Goal: Task Accomplishment & Management: Use online tool/utility

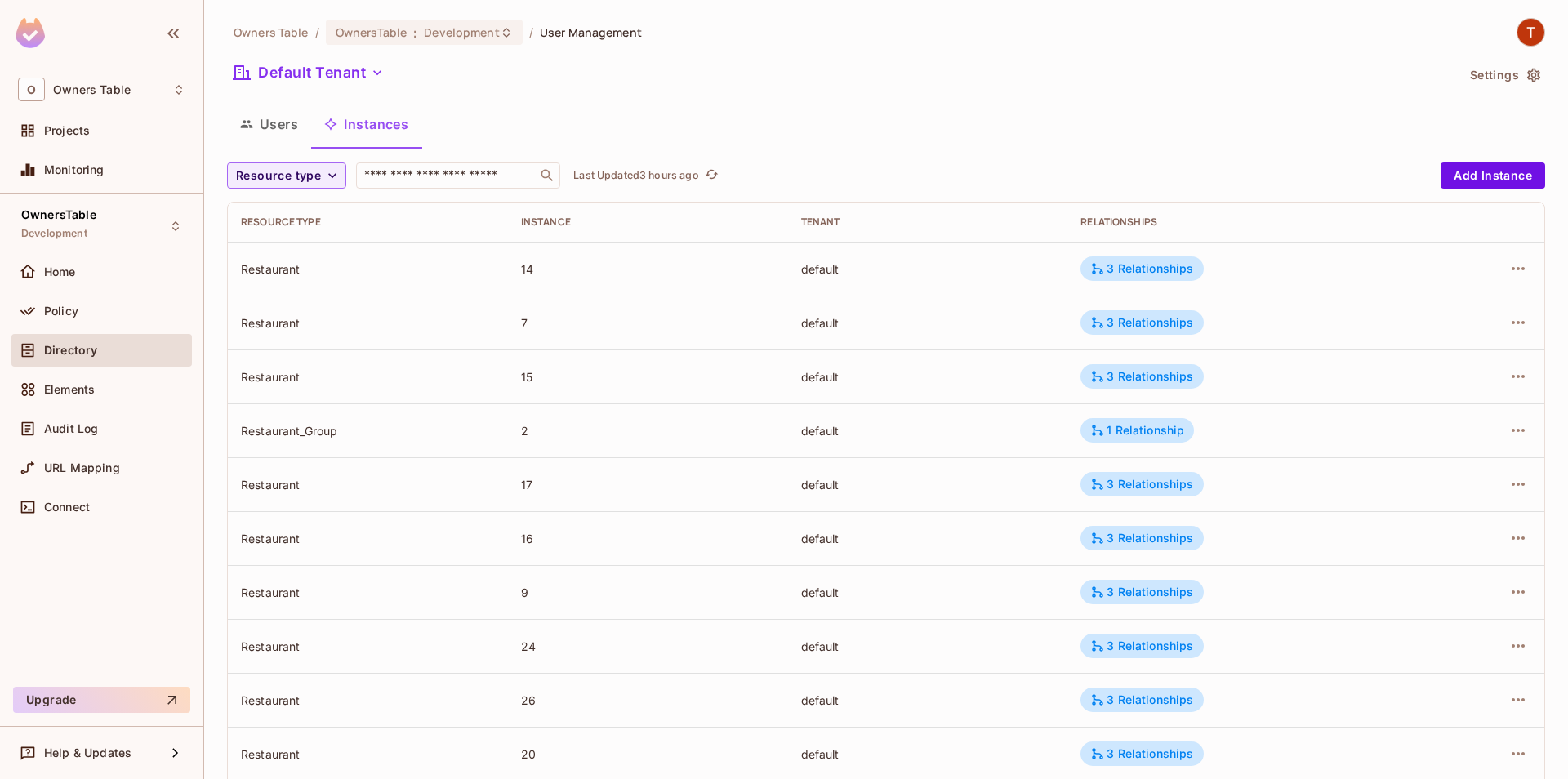
click at [1529, 31] on img at bounding box center [1531, 32] width 27 height 27
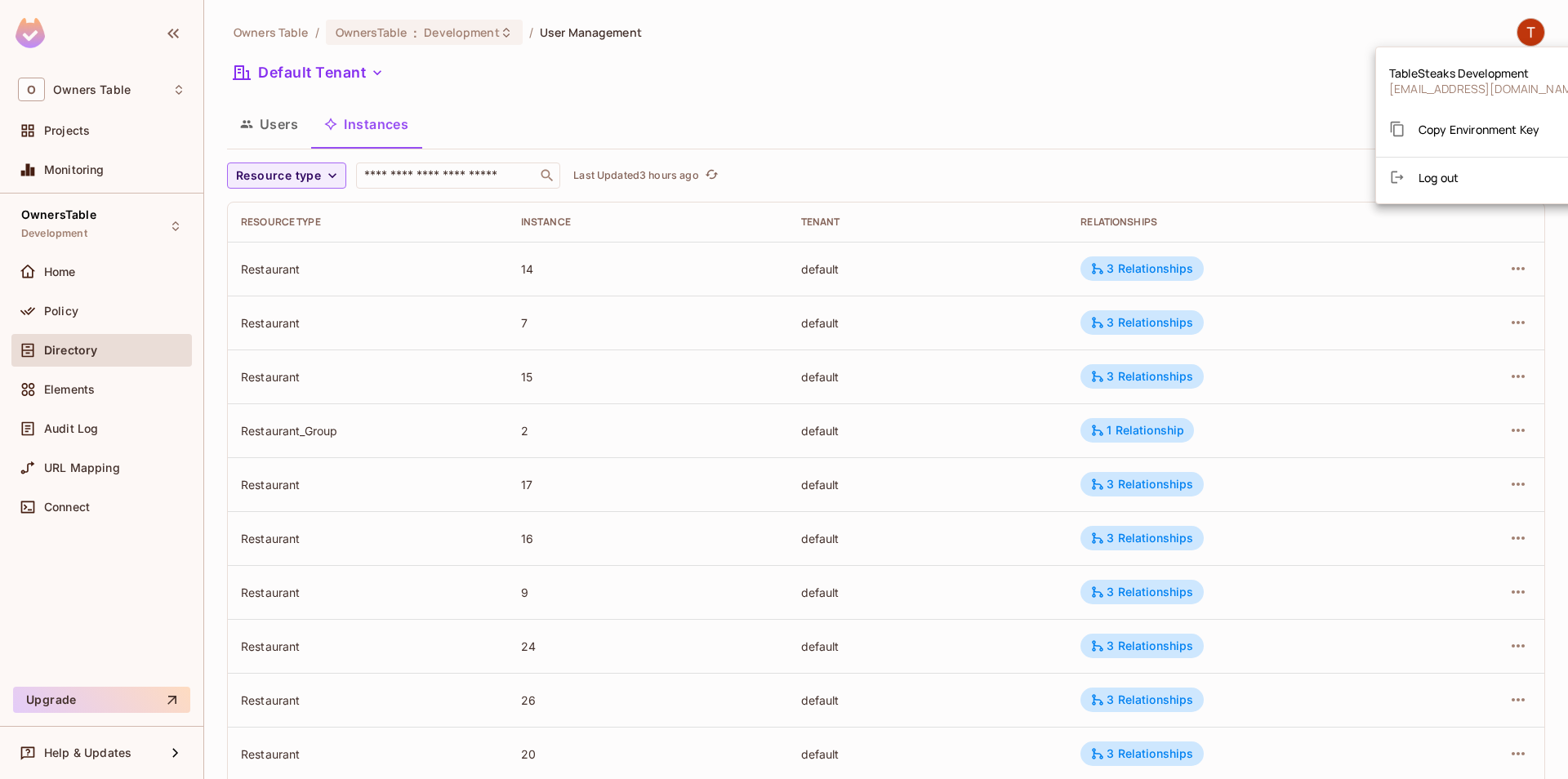
click at [1479, 172] on li "Log out" at bounding box center [1486, 177] width 221 height 26
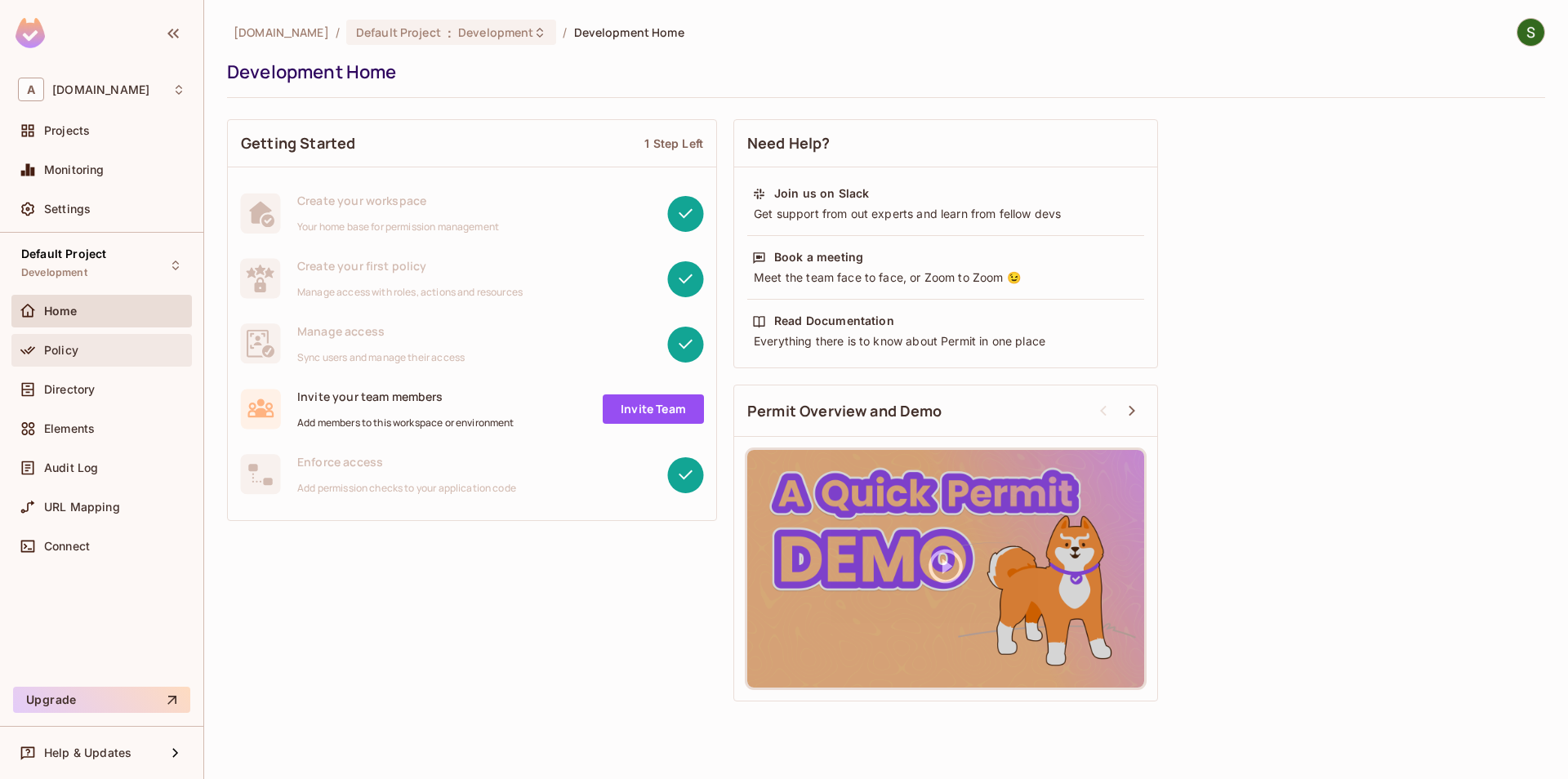
click at [106, 365] on div "Policy" at bounding box center [101, 350] width 180 height 32
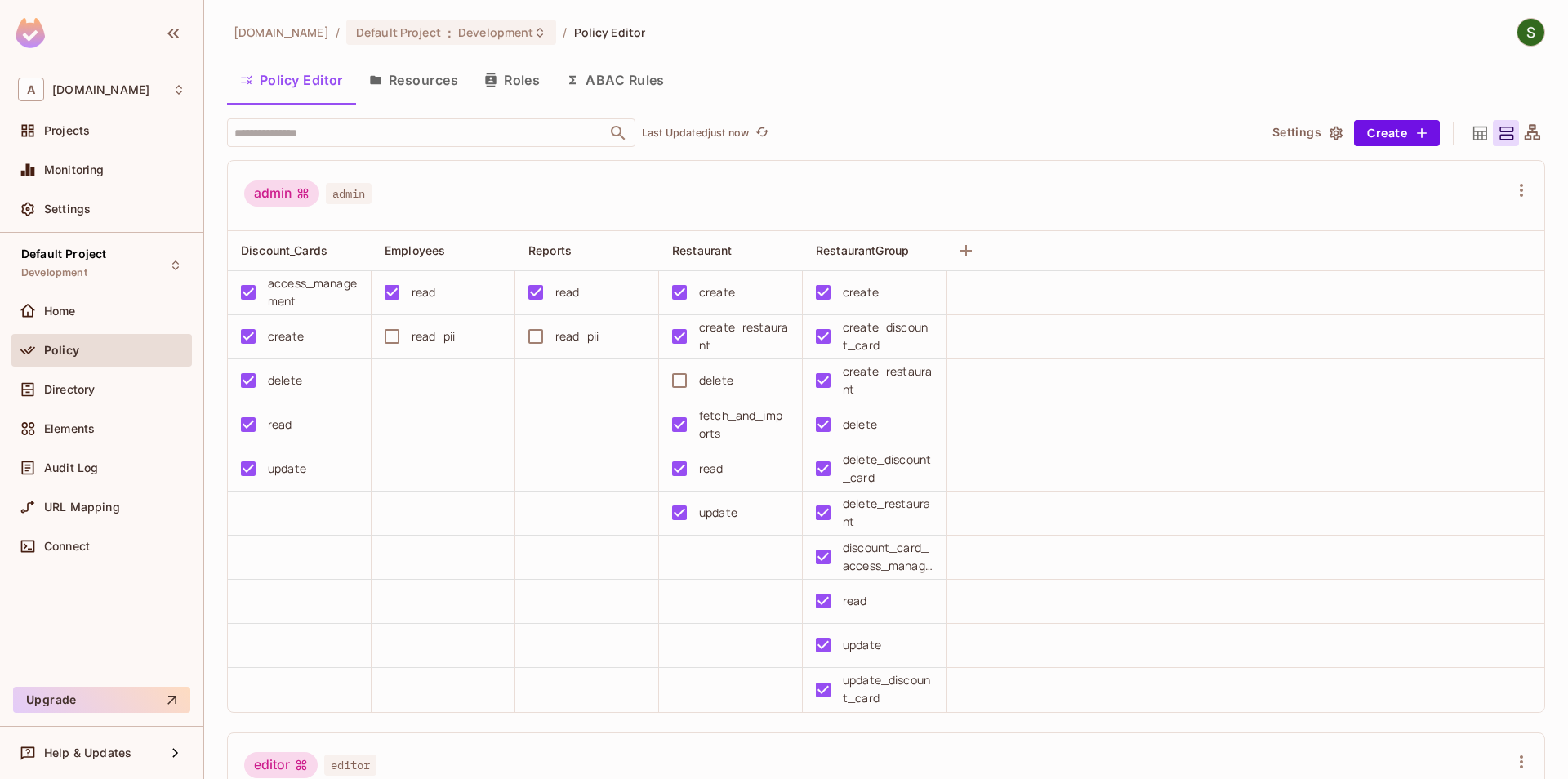
click at [406, 74] on button "Resources" at bounding box center [413, 79] width 116 height 41
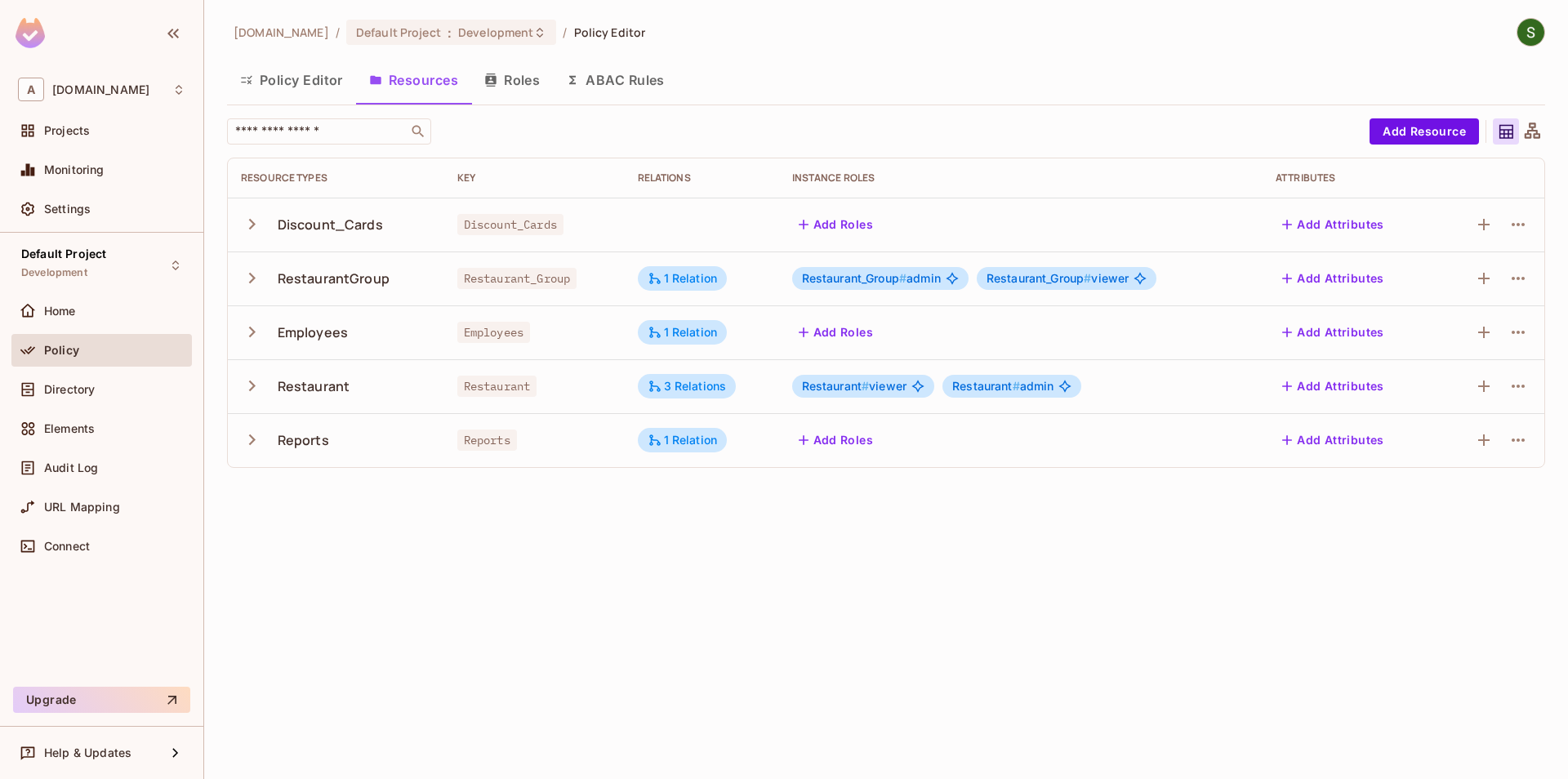
click at [257, 393] on icon "button" at bounding box center [251, 386] width 22 height 22
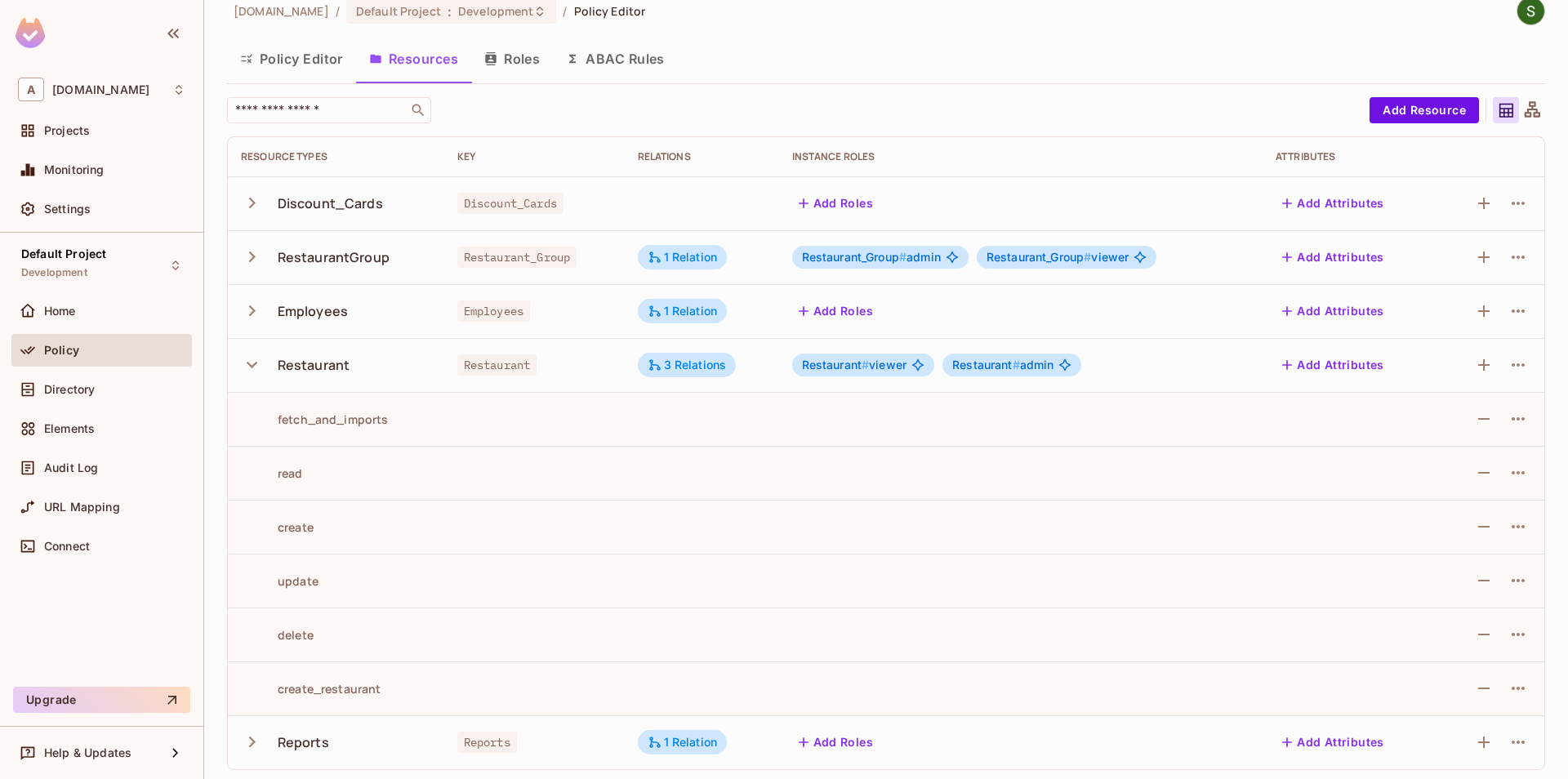
scroll to position [26, 0]
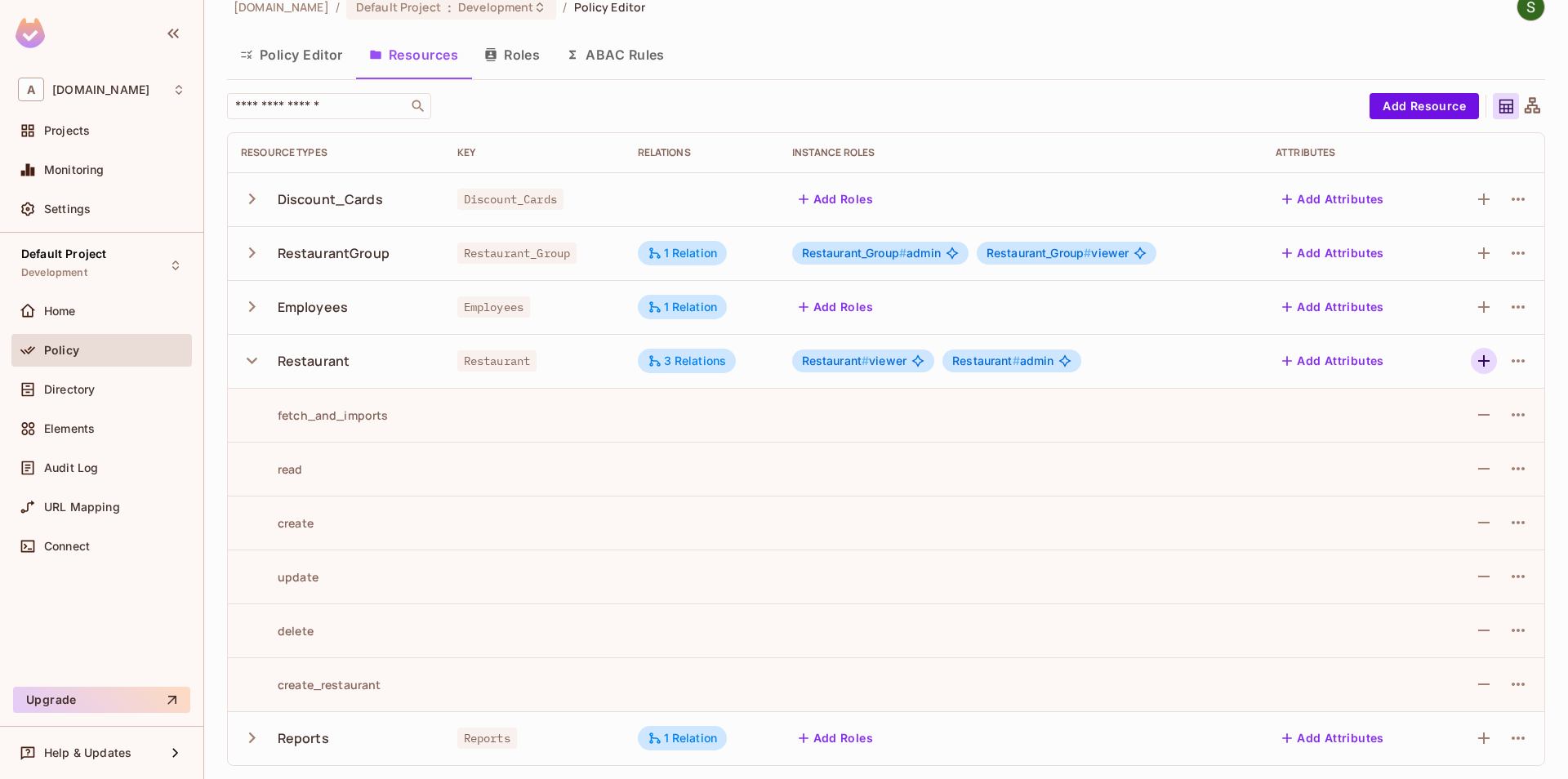
click at [1479, 361] on icon "button" at bounding box center [1484, 361] width 11 height 11
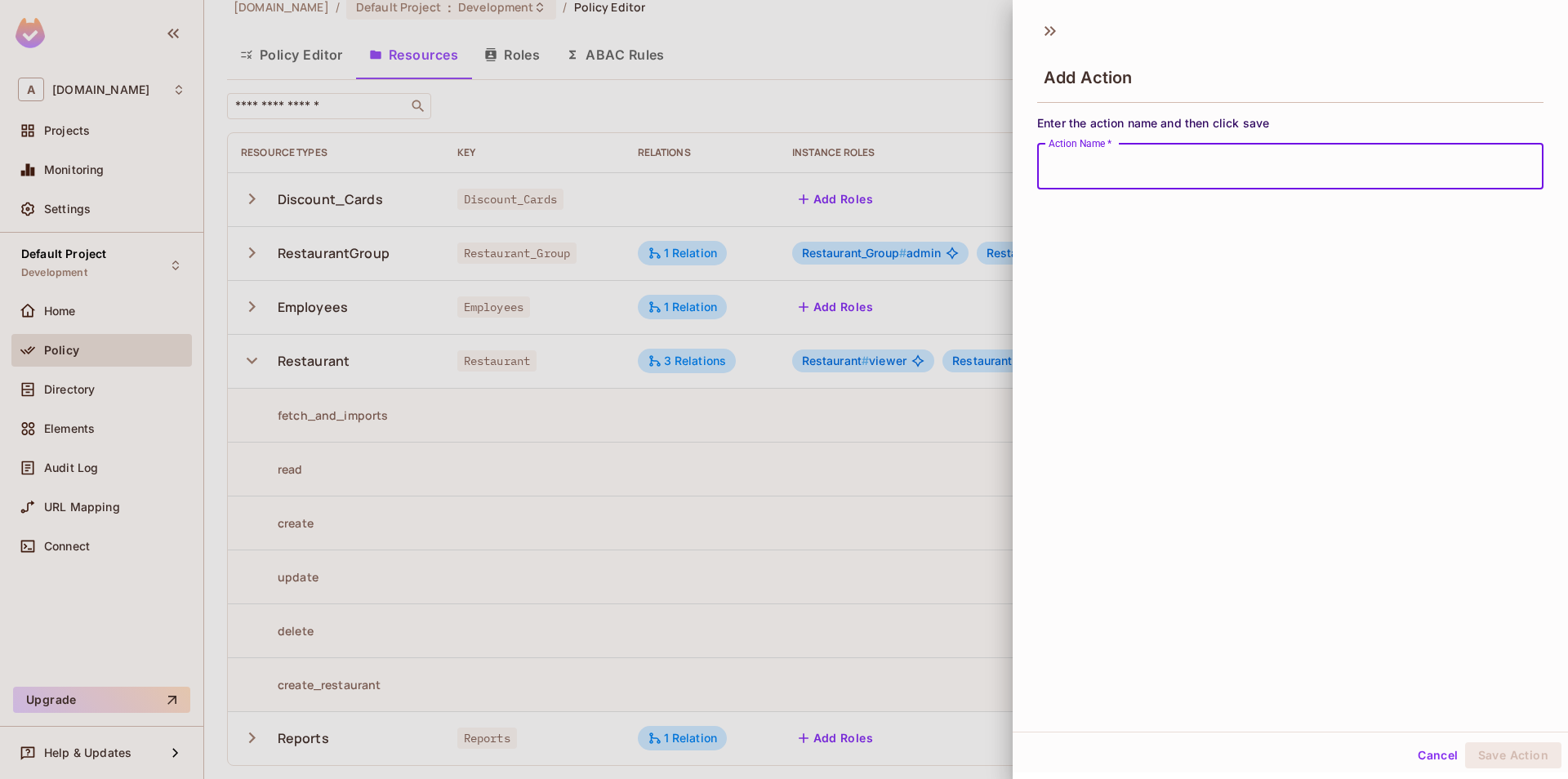
click at [1188, 167] on input "Action Name   *" at bounding box center [1290, 167] width 506 height 46
type input "**********"
click at [1520, 765] on button "Save Action" at bounding box center [1513, 754] width 96 height 26
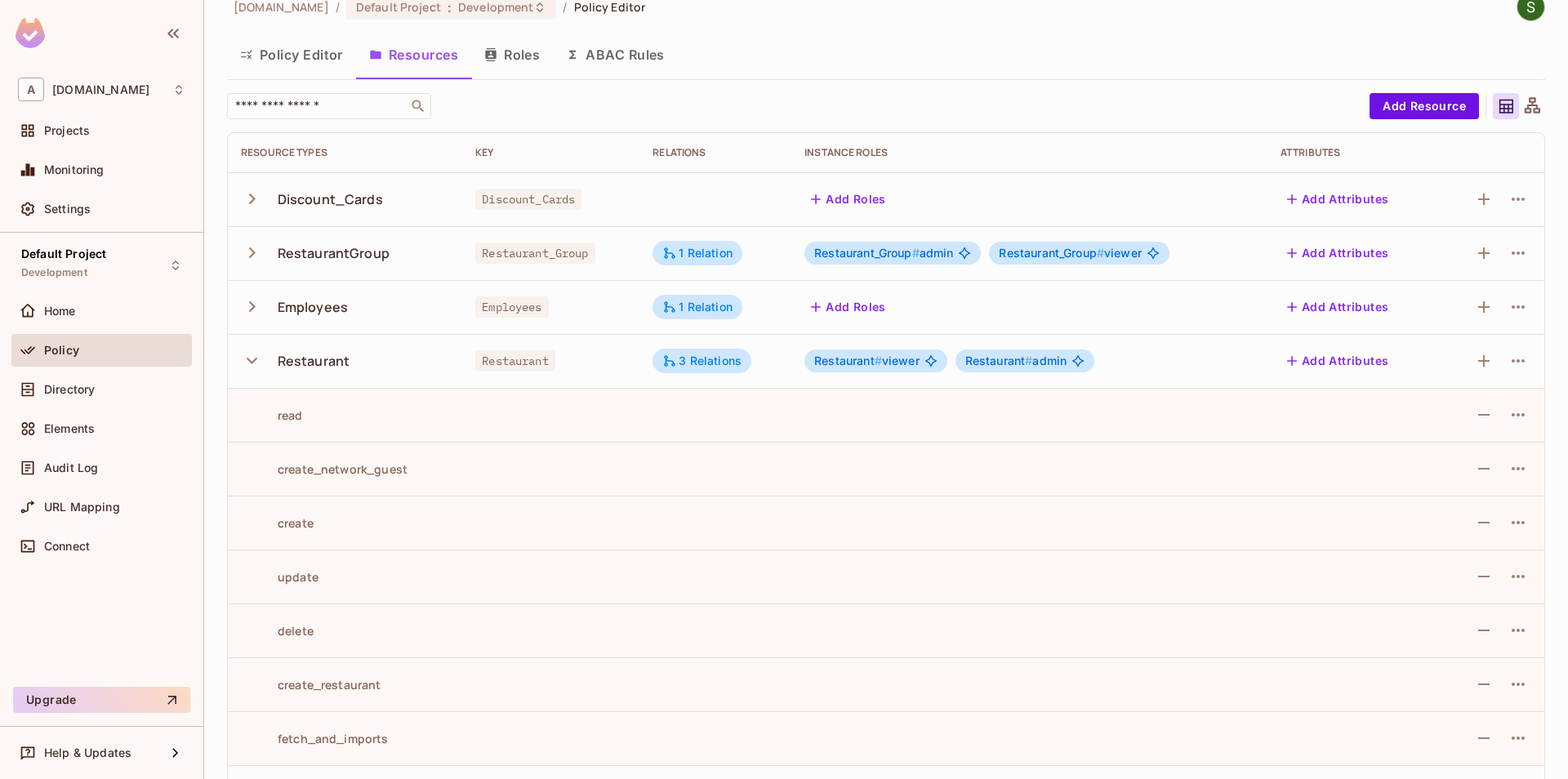
scroll to position [79, 0]
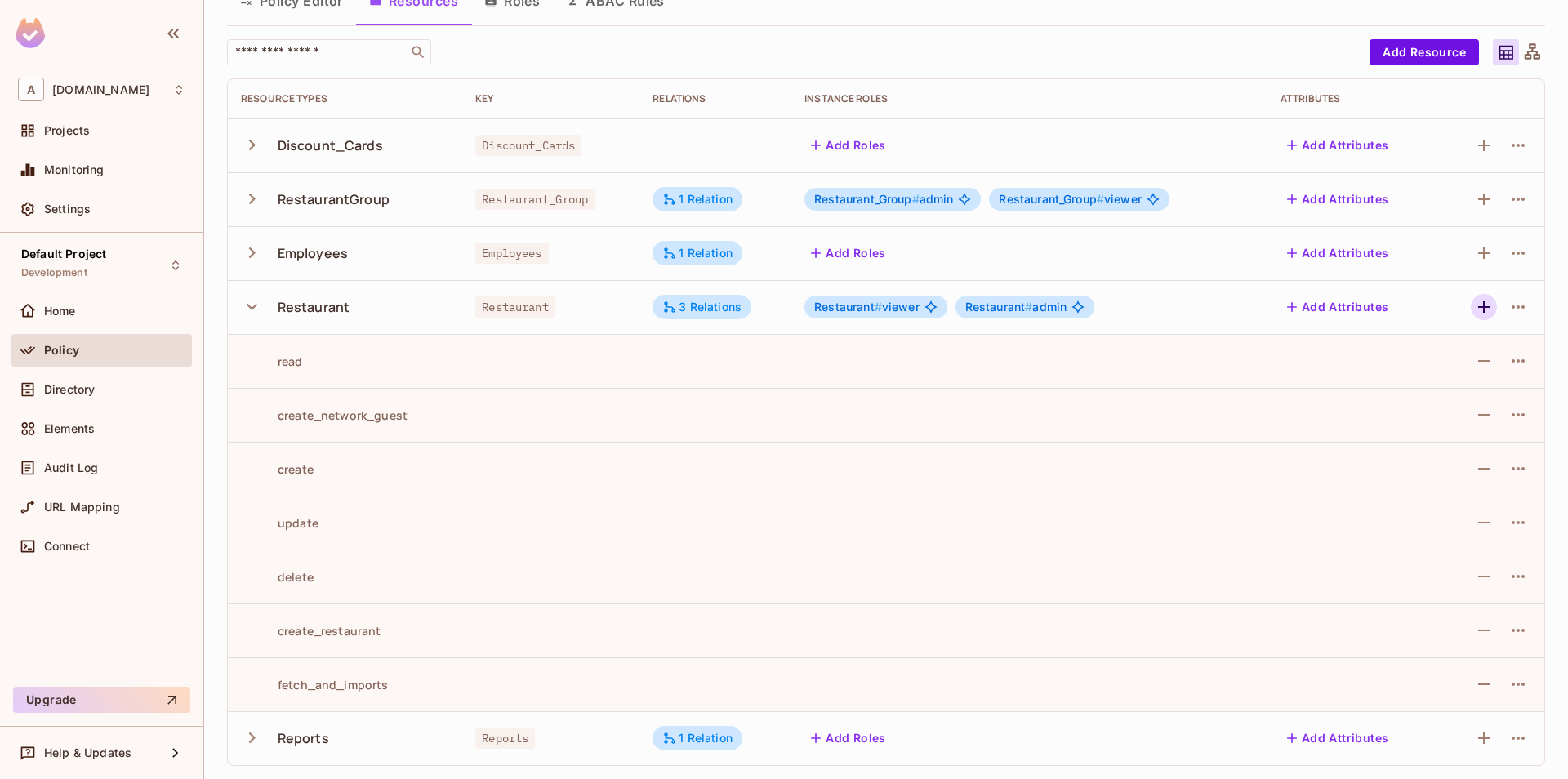
click at [1484, 319] on button "button" at bounding box center [1483, 306] width 26 height 26
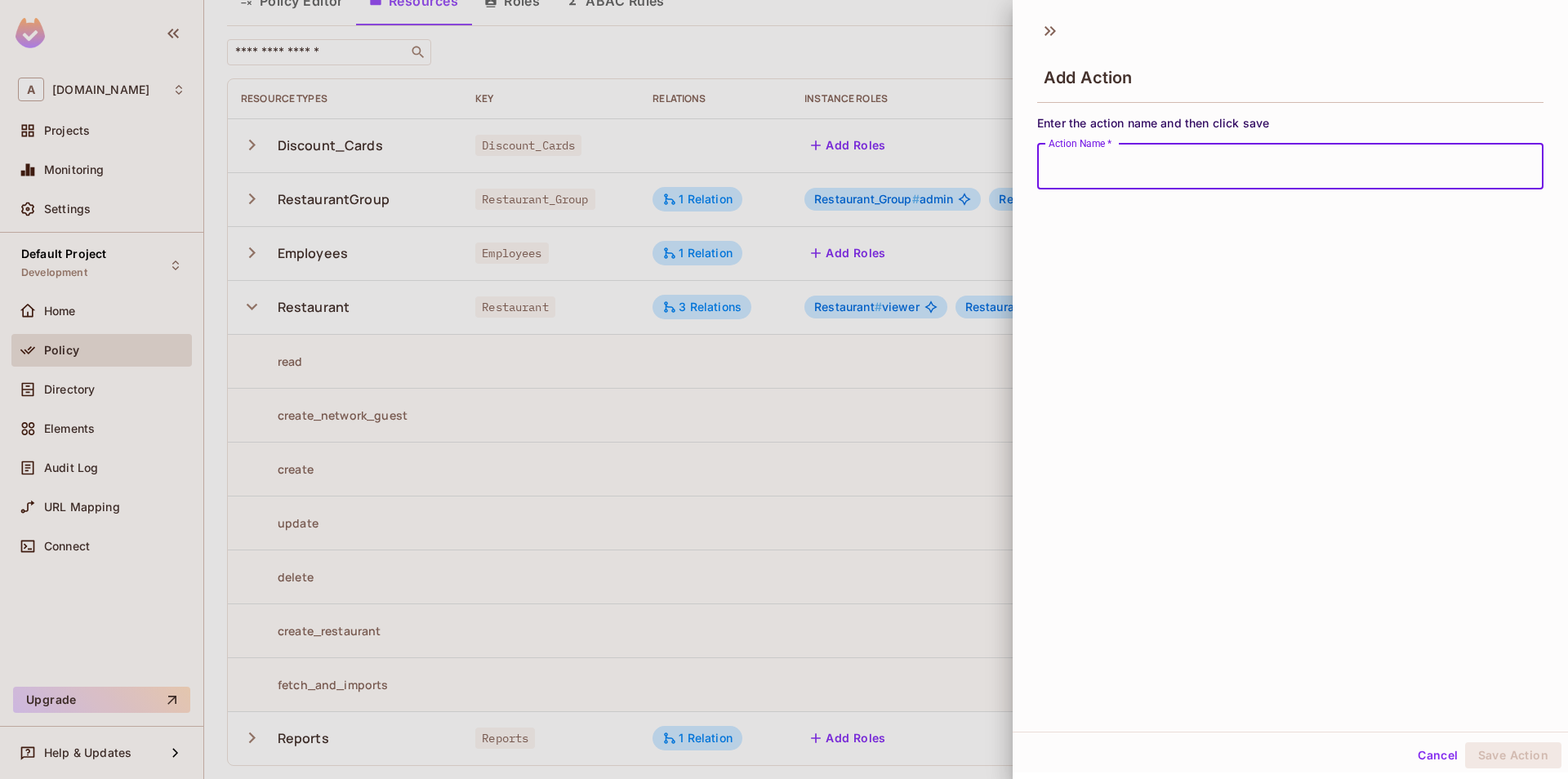
click at [1143, 179] on input "Action Name   *" at bounding box center [1290, 167] width 506 height 46
type input "**********"
click at [1533, 755] on button "Save Action" at bounding box center [1513, 754] width 96 height 26
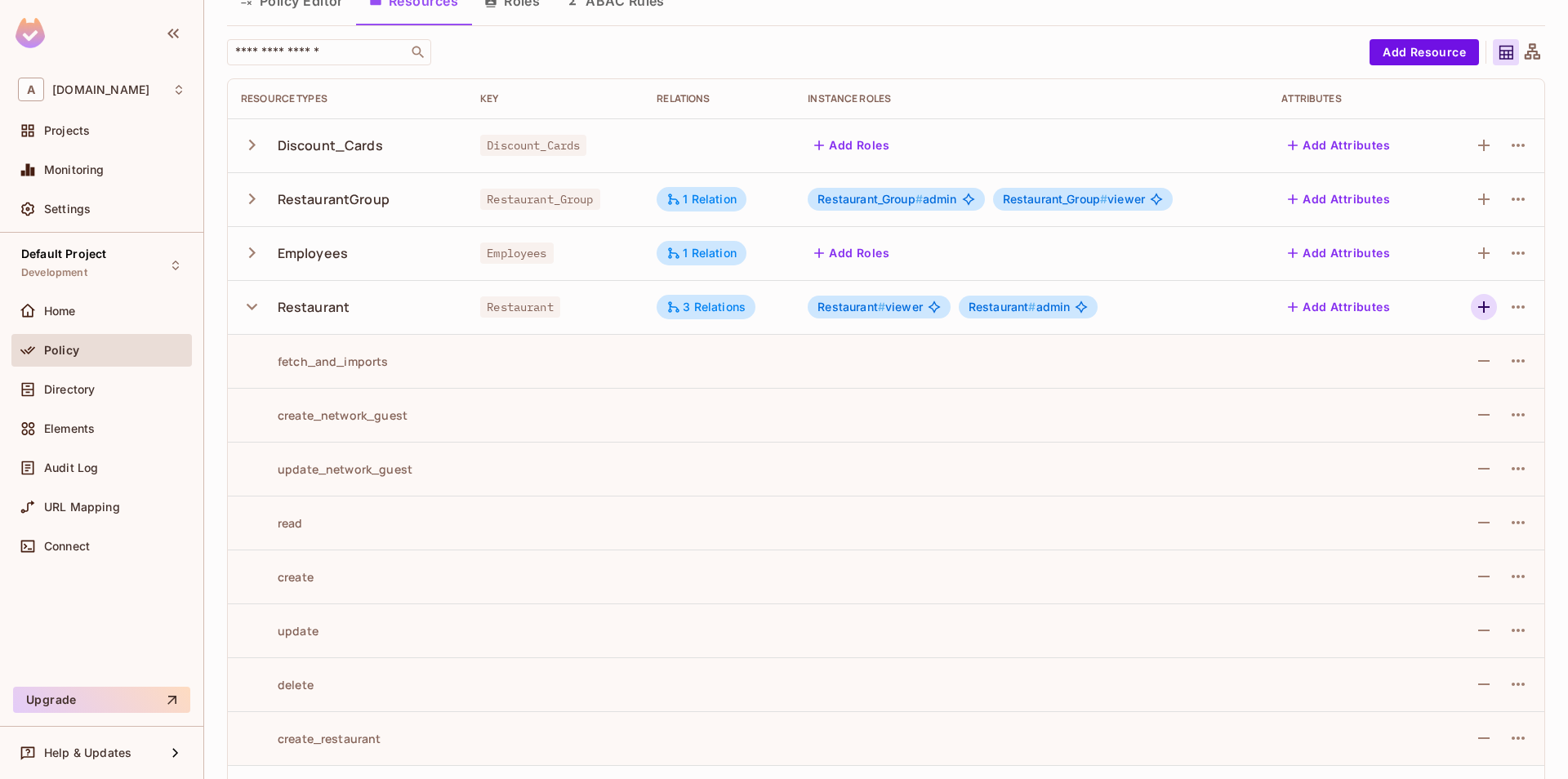
click at [1481, 305] on icon "button" at bounding box center [1484, 306] width 20 height 20
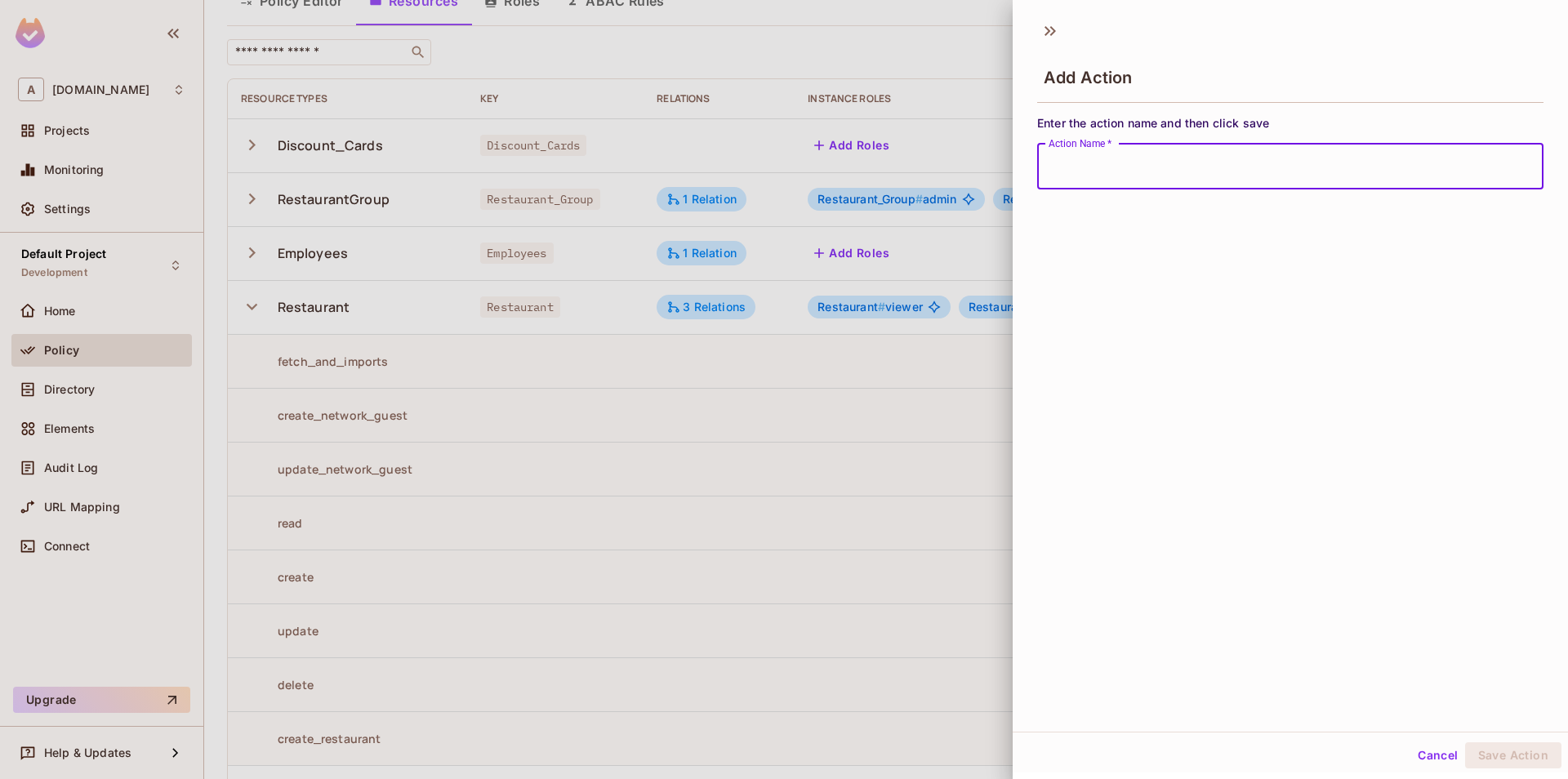
click at [1223, 148] on input "Action Name   *" at bounding box center [1290, 167] width 506 height 46
type input "**********"
click at [1515, 745] on button "Save Action" at bounding box center [1513, 754] width 96 height 26
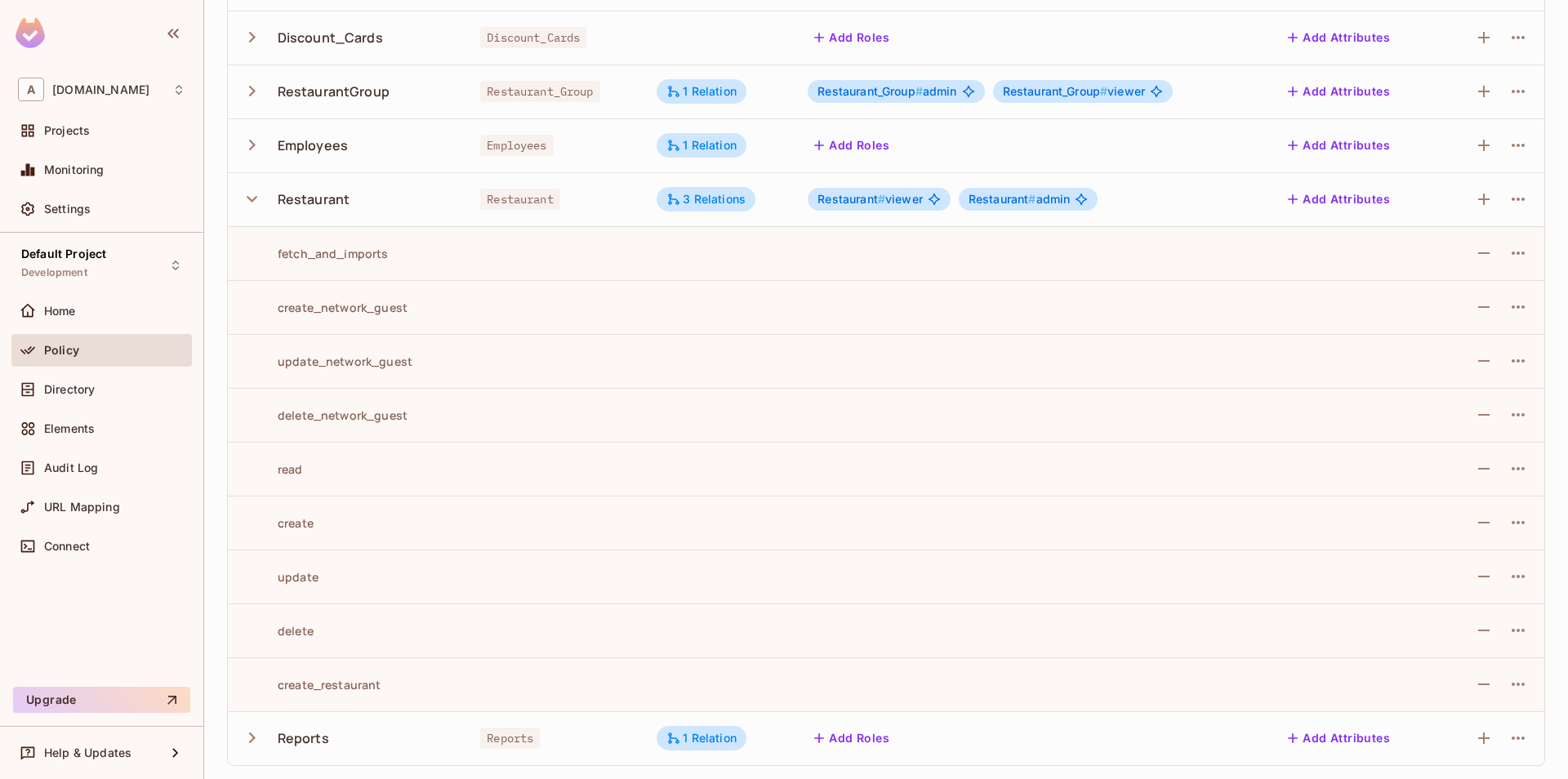
scroll to position [1, 0]
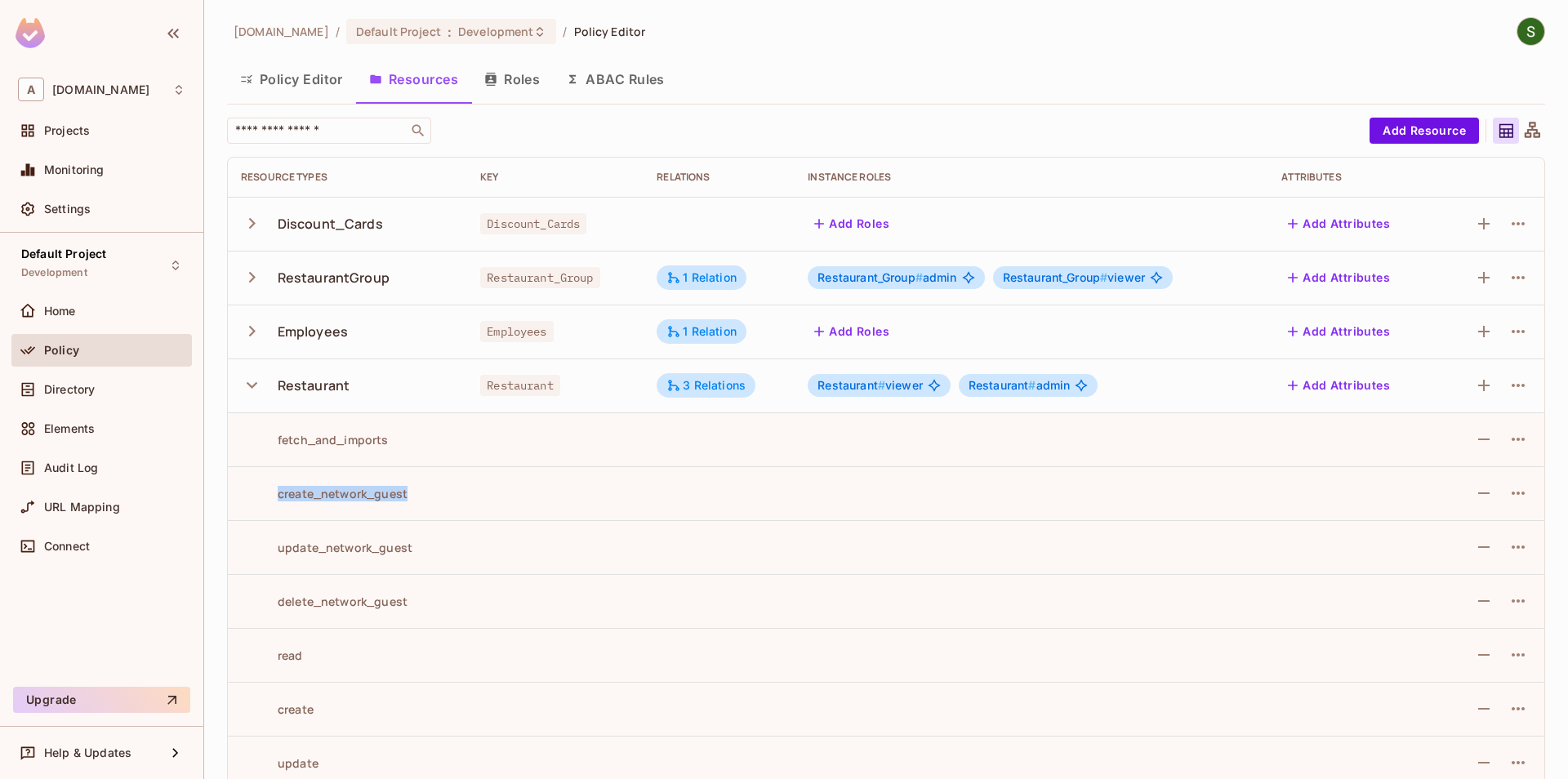
drag, startPoint x: 274, startPoint y: 499, endPoint x: 335, endPoint y: 542, distance: 74.6
click at [437, 504] on td "create_network_guest" at bounding box center [348, 493] width 240 height 53
drag, startPoint x: 261, startPoint y: 550, endPoint x: 487, endPoint y: 559, distance: 226.2
click at [487, 559] on tr "update_network_guest" at bounding box center [886, 547] width 1317 height 53
drag, startPoint x: 321, startPoint y: 613, endPoint x: 420, endPoint y: 615, distance: 99.0
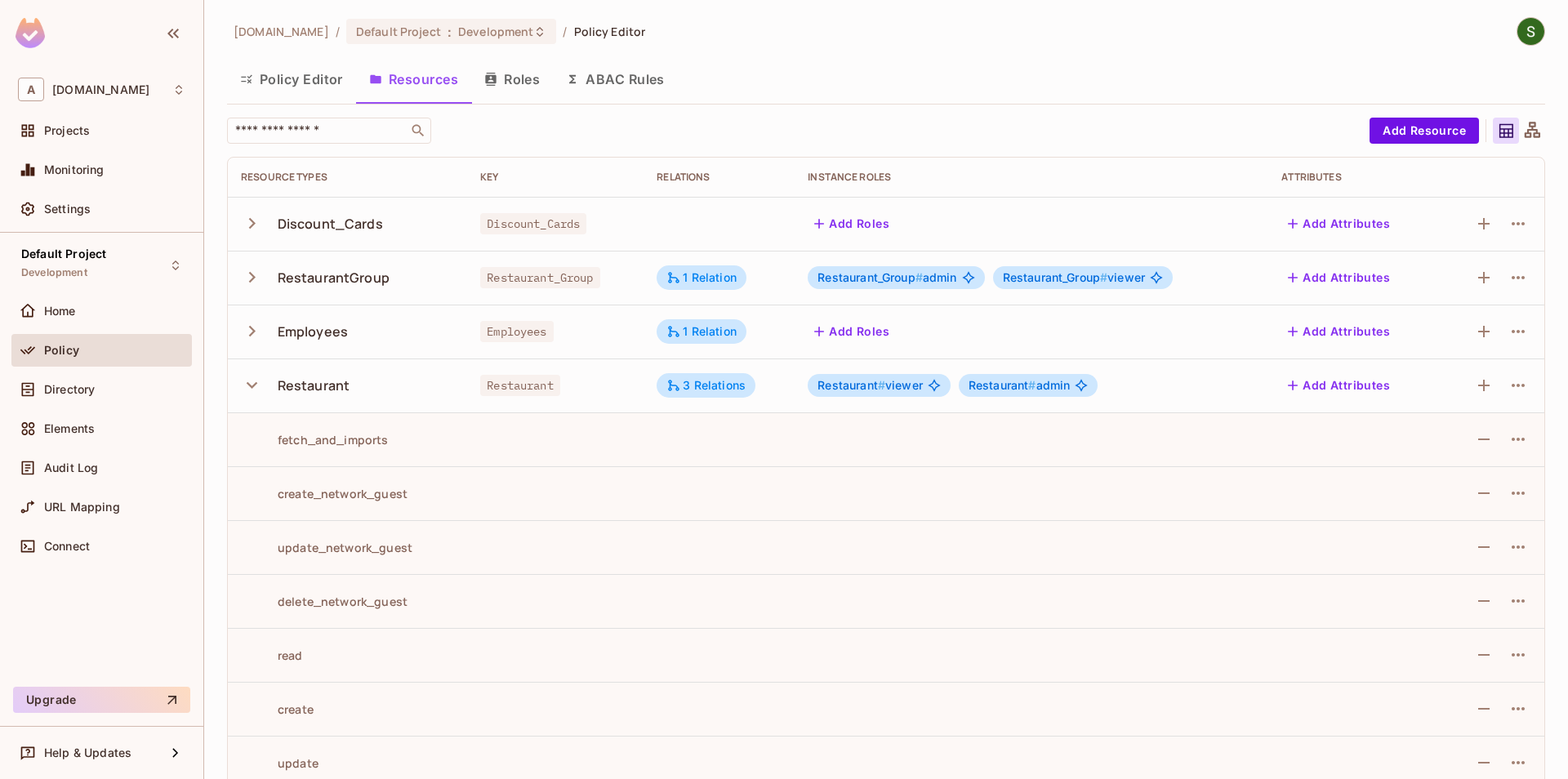
click at [420, 615] on td "delete_network_guest" at bounding box center [348, 600] width 240 height 53
click at [449, 590] on td "delete_network_guest" at bounding box center [348, 600] width 240 height 53
click at [107, 396] on div "Directory" at bounding box center [101, 390] width 167 height 20
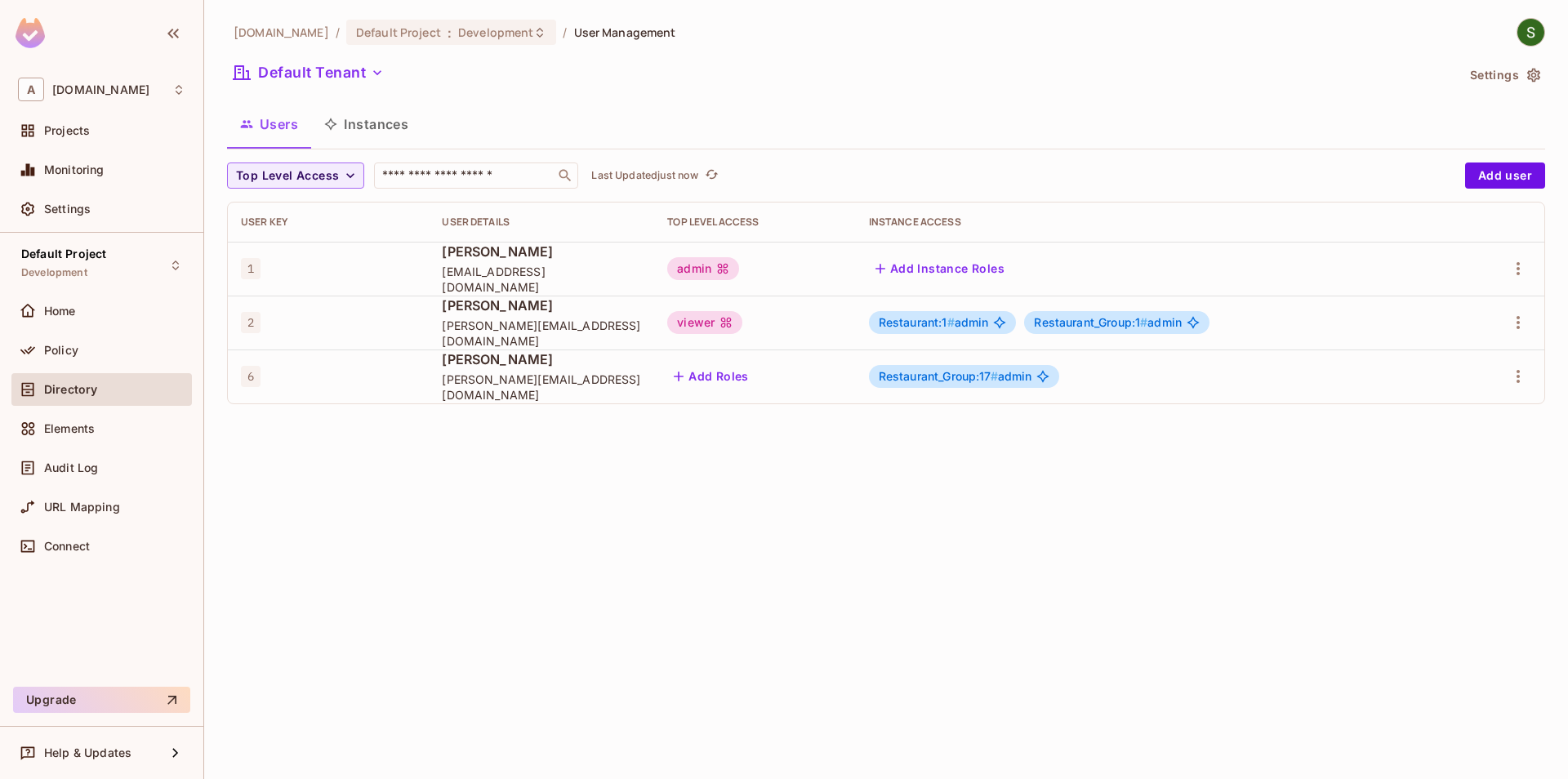
click at [350, 119] on button "Instances" at bounding box center [366, 124] width 110 height 41
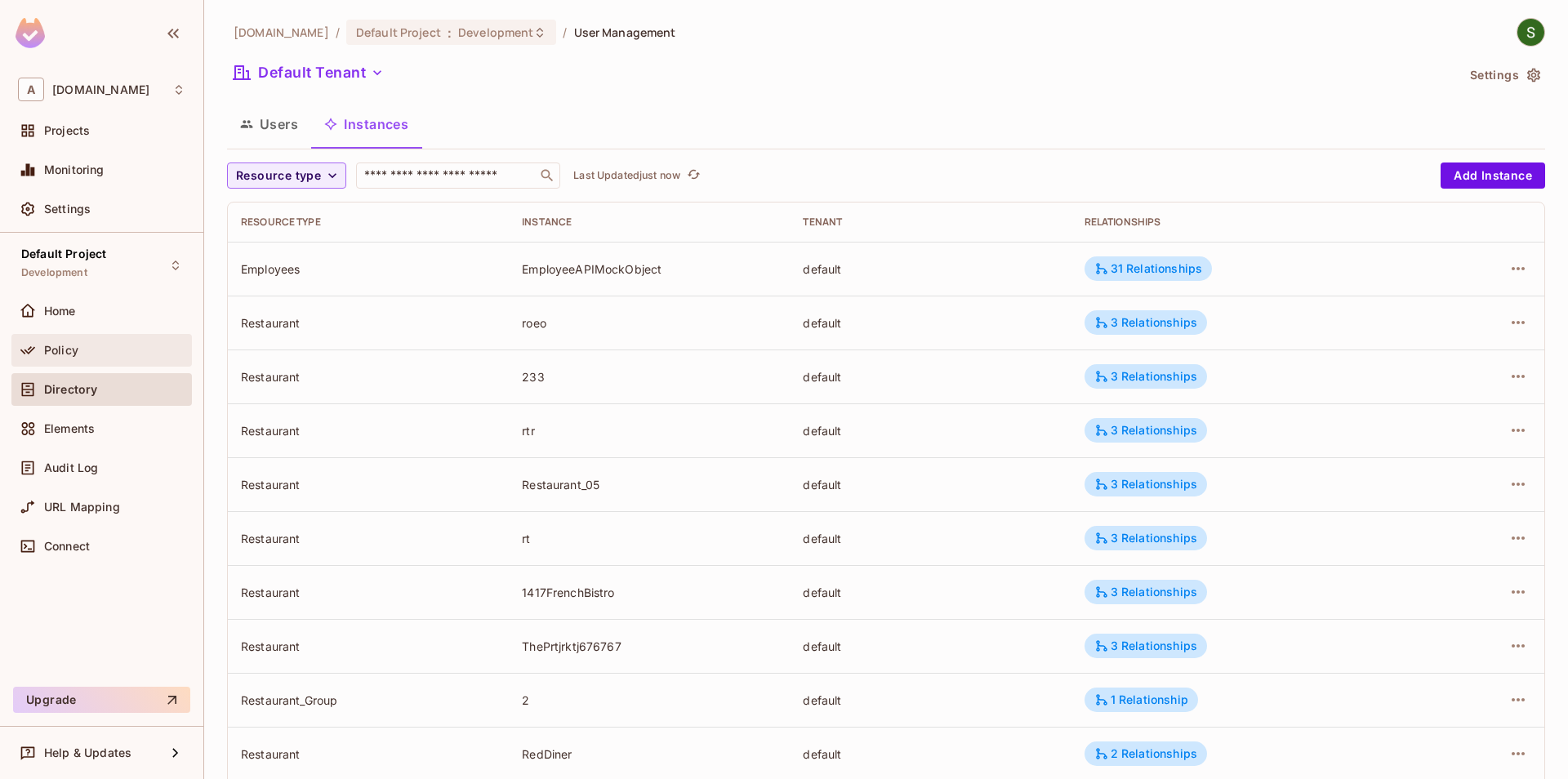
click at [129, 352] on div "Policy" at bounding box center [115, 350] width 141 height 13
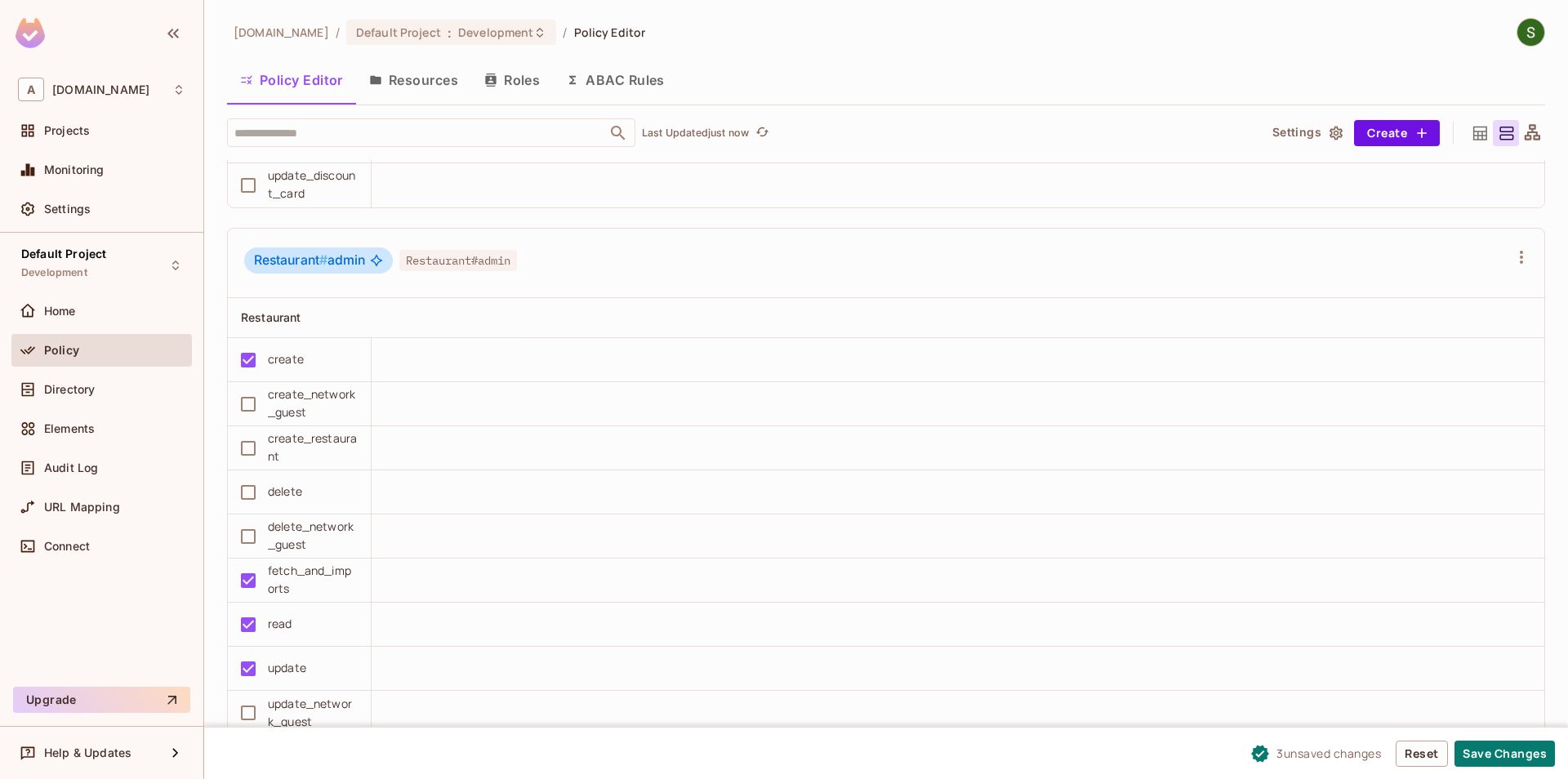
scroll to position [2885, 0]
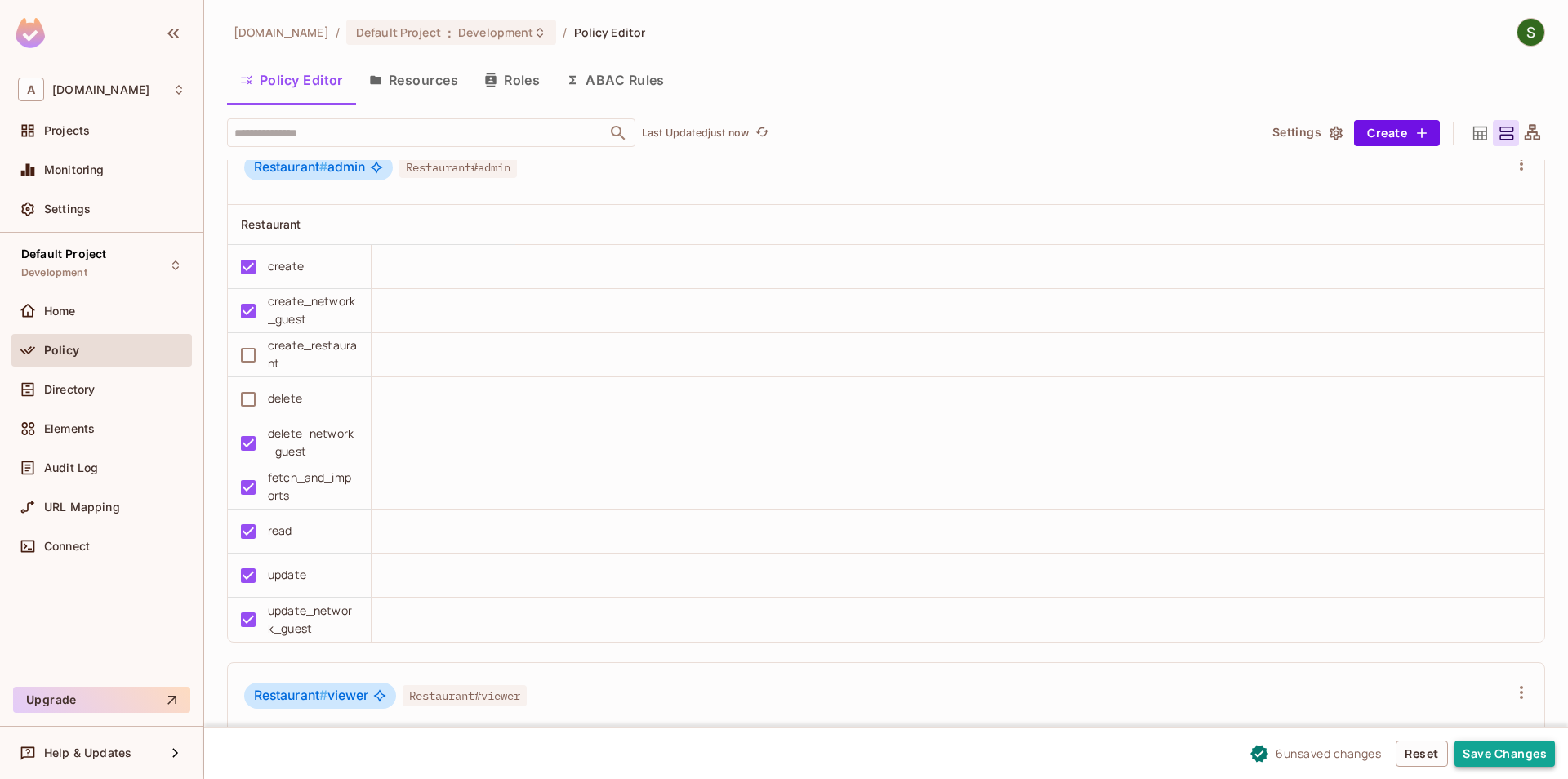
click at [1525, 754] on button "Save Changes" at bounding box center [1504, 753] width 100 height 26
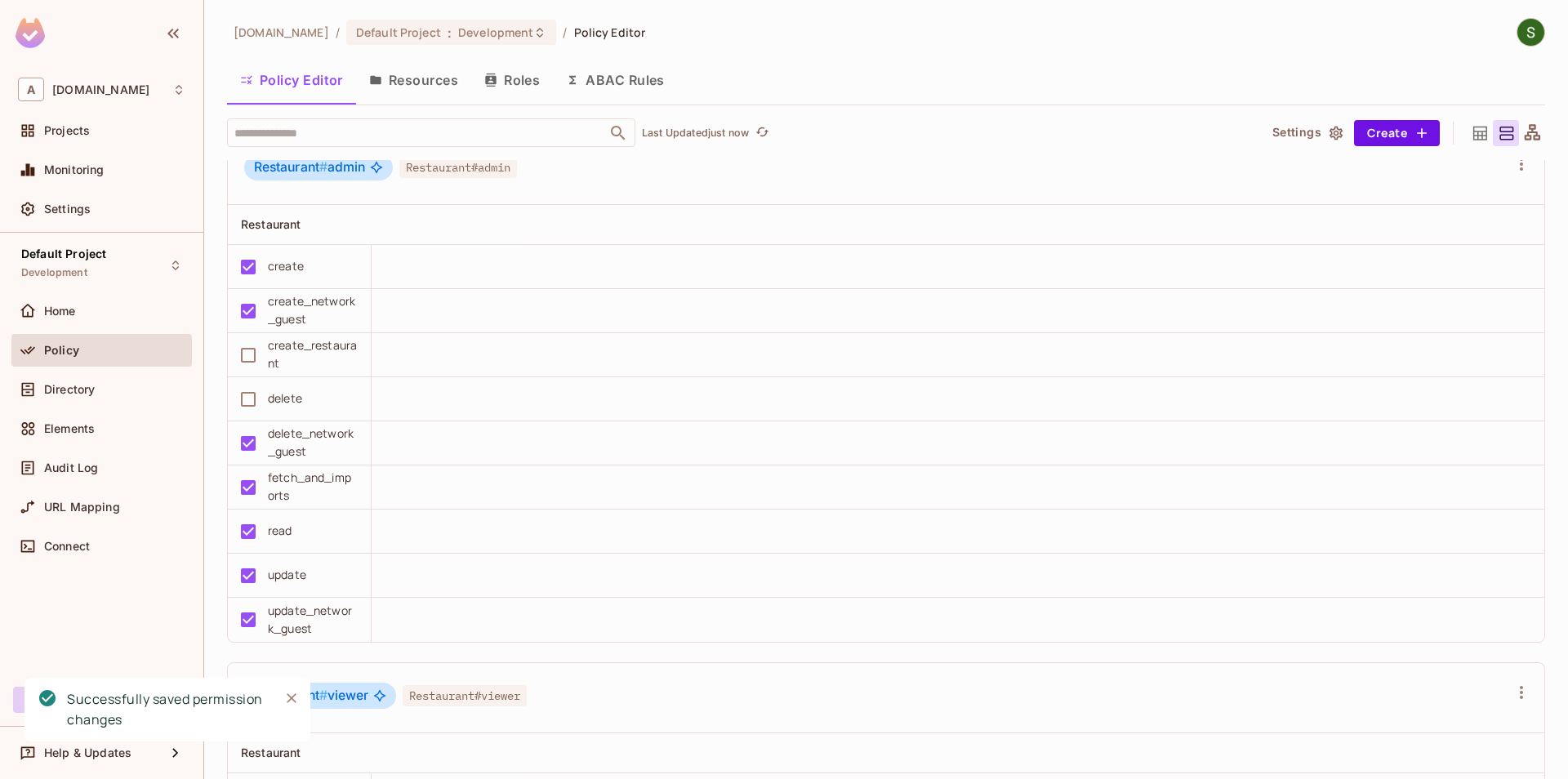
click at [294, 701] on icon "Close" at bounding box center [291, 698] width 10 height 10
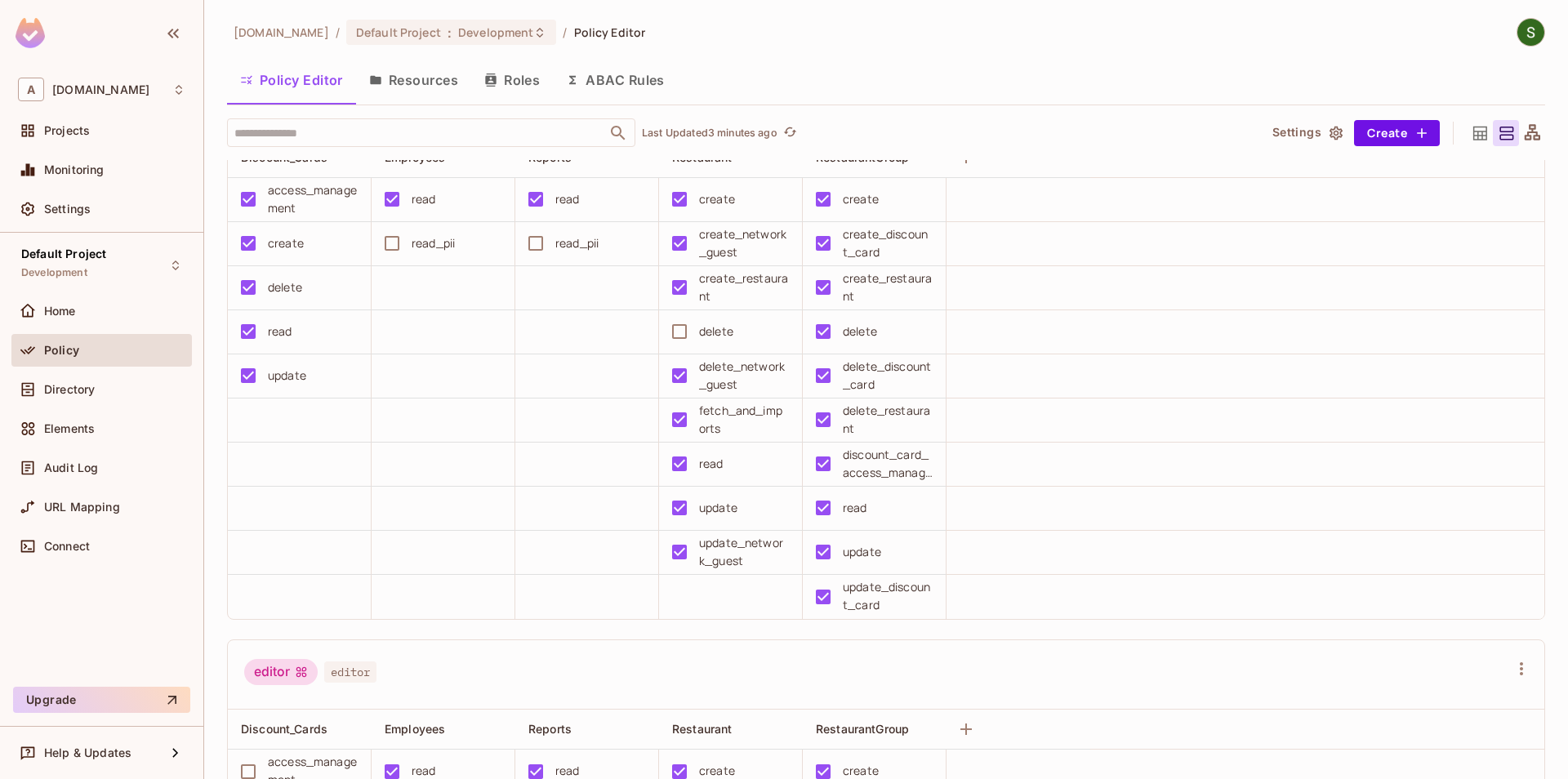
scroll to position [0, 0]
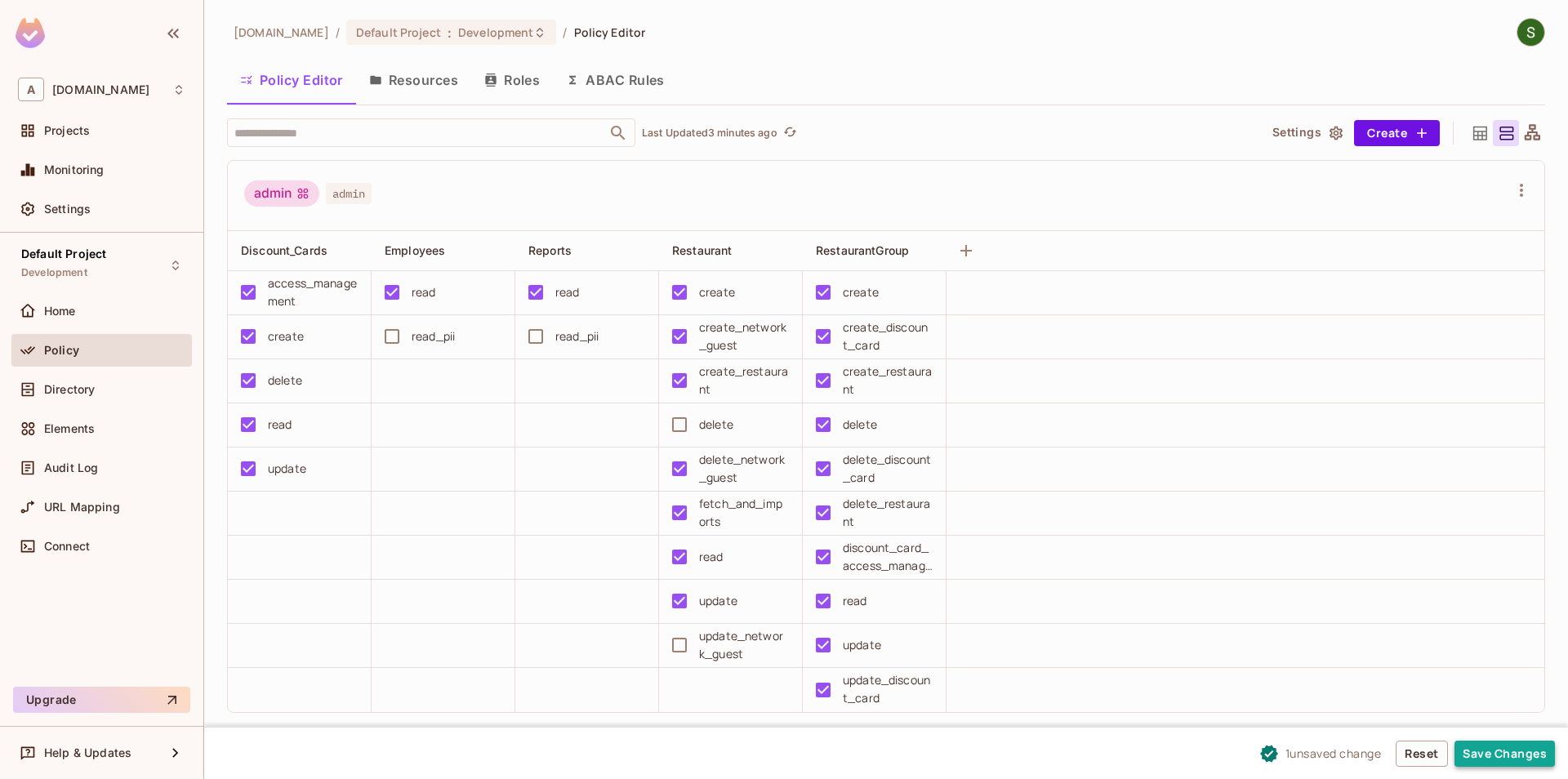
click at [1521, 765] on button "Save Changes" at bounding box center [1504, 753] width 100 height 26
click at [1492, 752] on button "Save Changes" at bounding box center [1504, 753] width 100 height 26
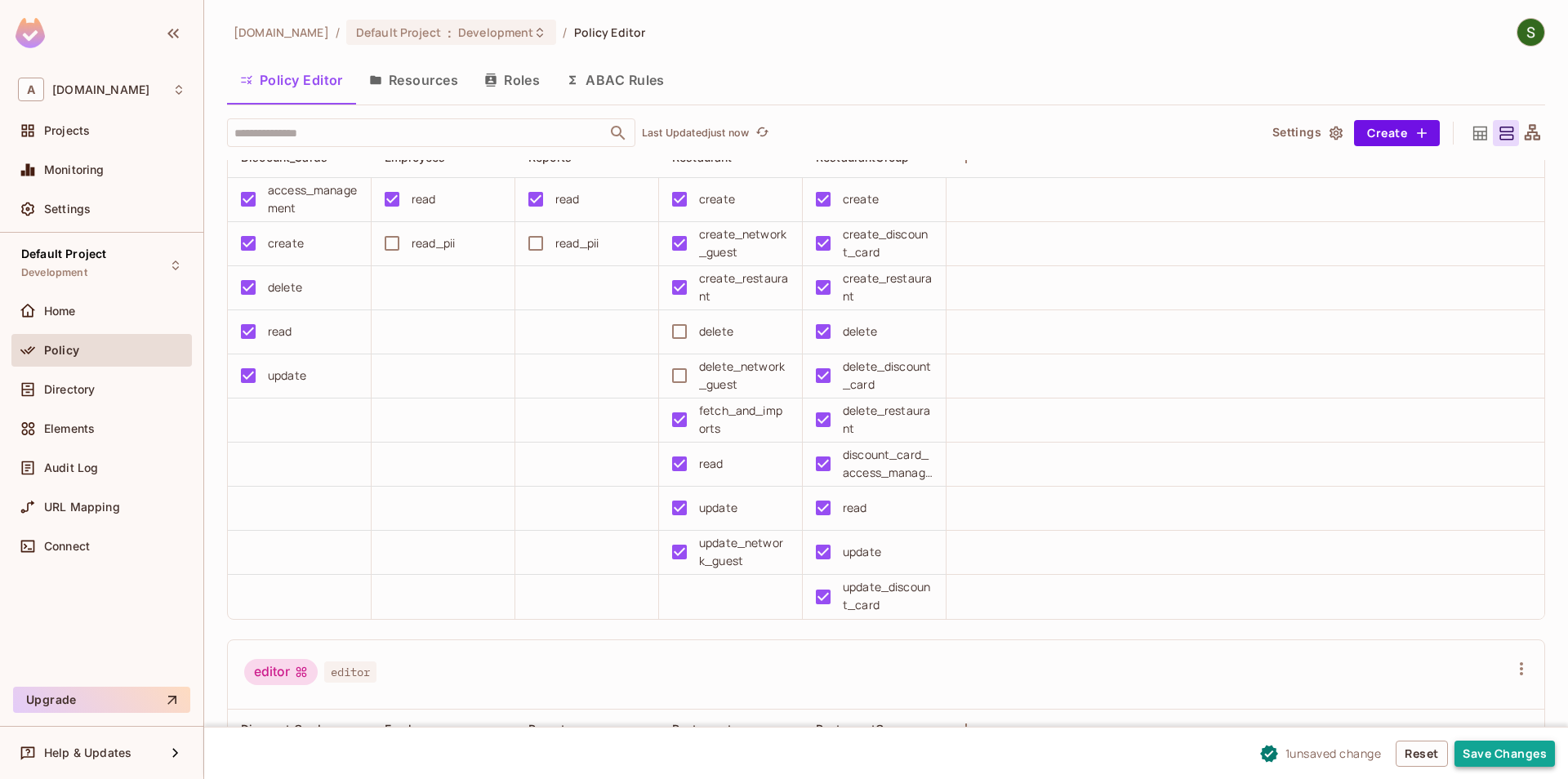
click at [1491, 758] on button "Save Changes" at bounding box center [1504, 753] width 100 height 26
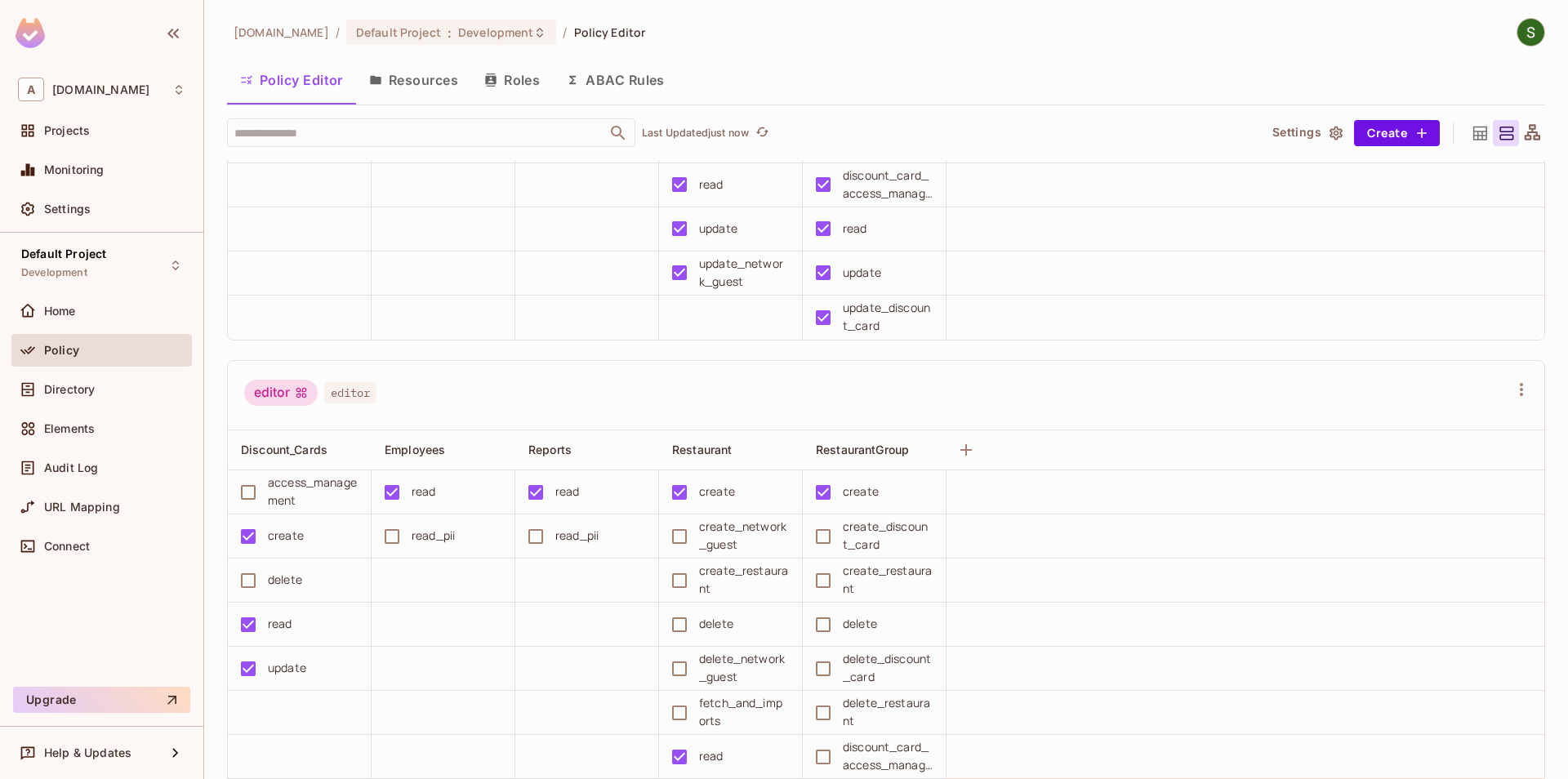
scroll to position [0, 0]
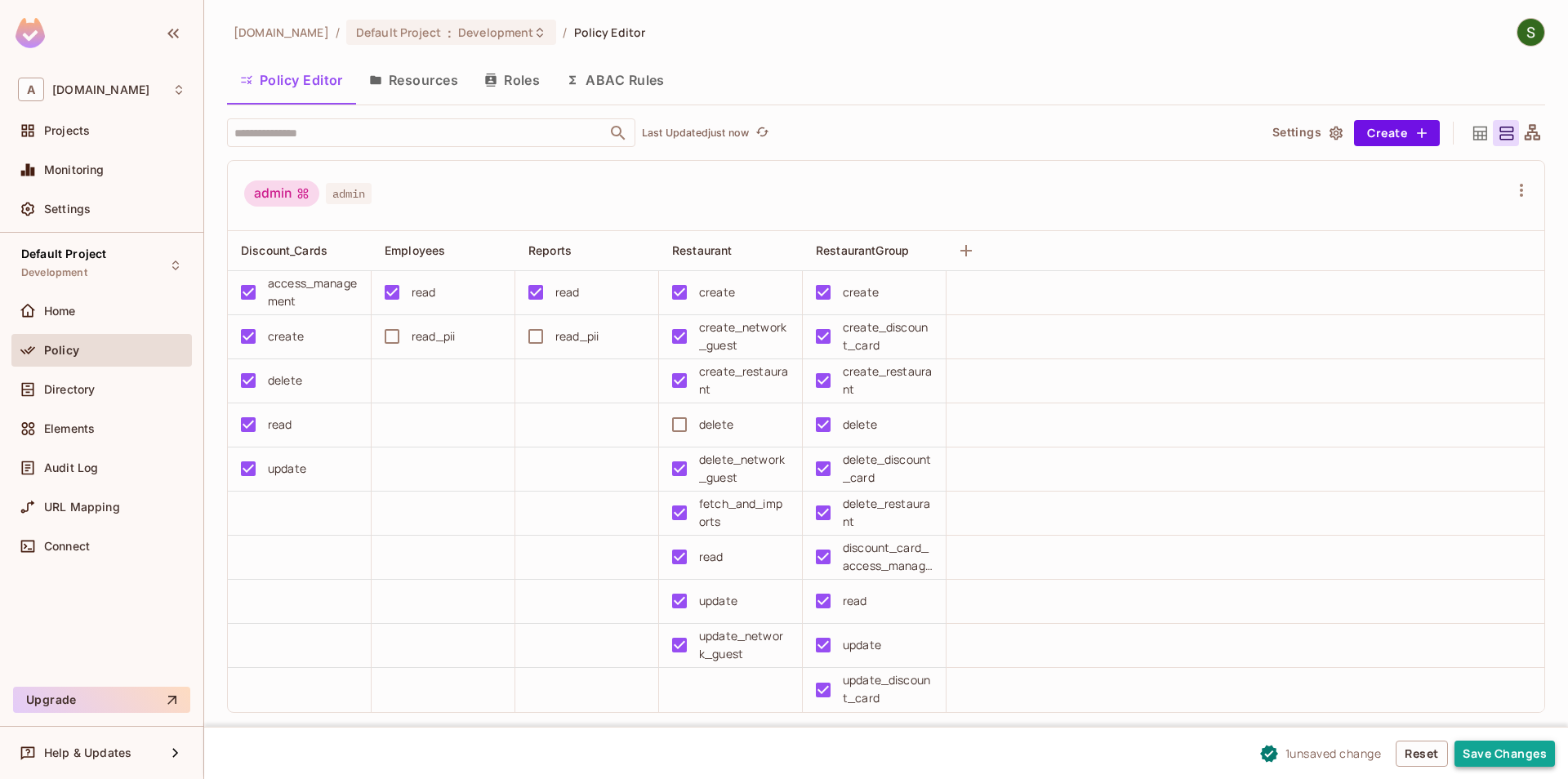
click at [1530, 766] on button "Save Changes" at bounding box center [1504, 753] width 100 height 26
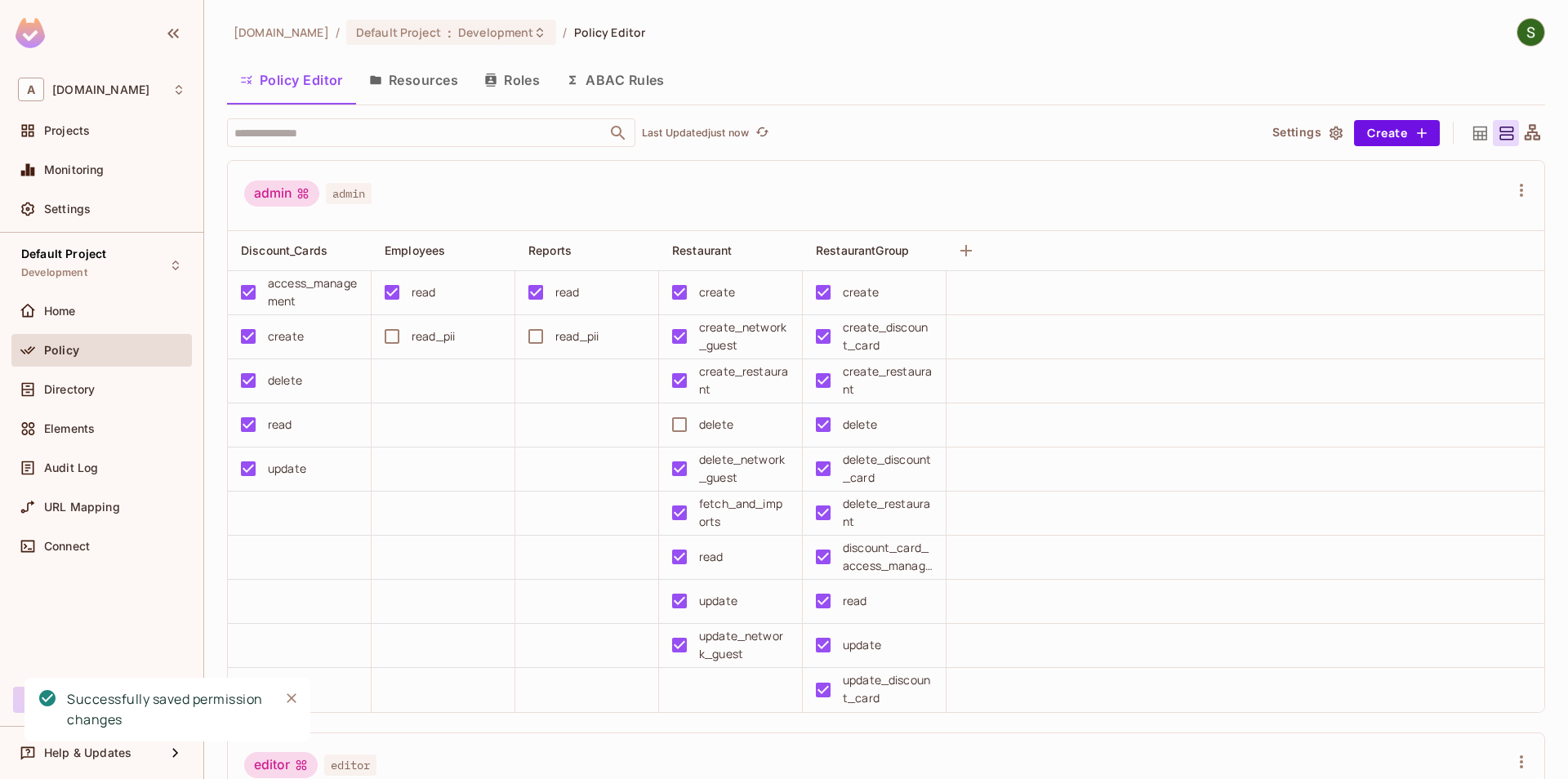
click at [290, 701] on icon "Close" at bounding box center [291, 698] width 16 height 16
